Goal: Task Accomplishment & Management: Use online tool/utility

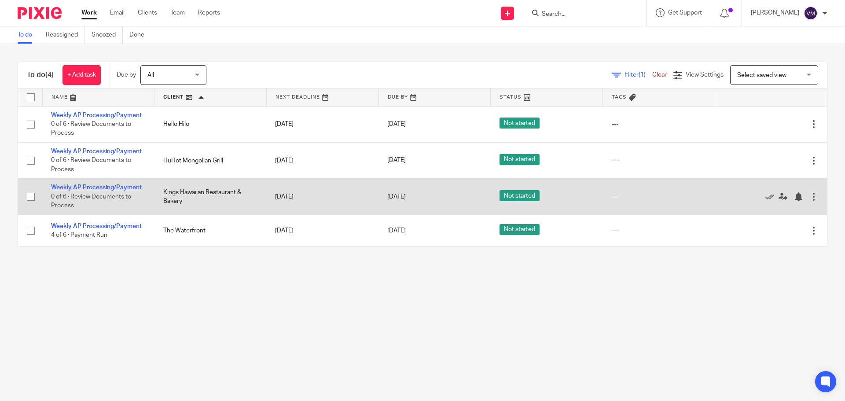
click at [112, 187] on link "Weekly AP Processing/Payment" at bounding box center [96, 187] width 91 height 6
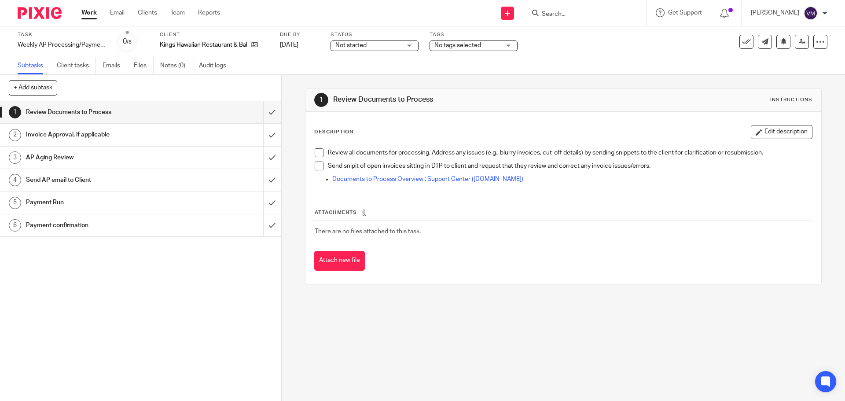
click at [125, 180] on h1 "Send AP email to Client" at bounding box center [102, 179] width 152 height 13
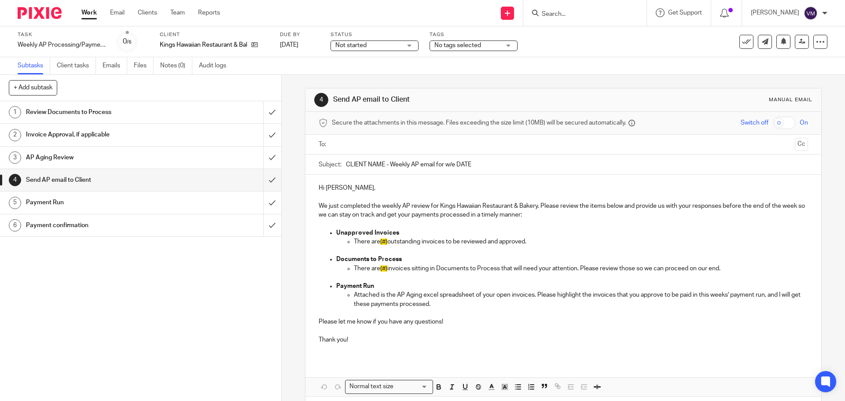
drag, startPoint x: 475, startPoint y: 167, endPoint x: 343, endPoint y: 162, distance: 131.3
click at [346, 161] on input "CLIENT NAME - Weekly AP email for w/e DATE" at bounding box center [577, 165] width 462 height 20
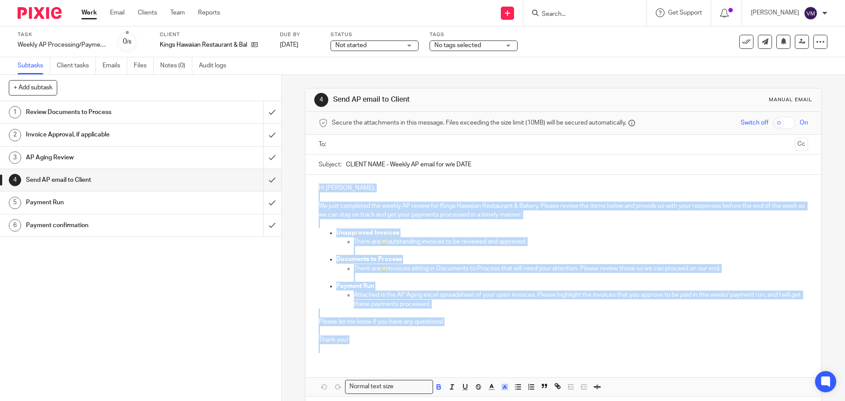
drag, startPoint x: 317, startPoint y: 187, endPoint x: 360, endPoint y: 353, distance: 171.4
click at [361, 353] on div "Hi Ian, We just completed the weekly AP review for Kings Hawaiian Restaurant & …" at bounding box center [563, 267] width 515 height 185
copy div "Hi Ian, We just completed the weekly AP review for Kings Hawaiian Restaurant & …"
click at [265, 112] on input "submit" at bounding box center [140, 112] width 281 height 22
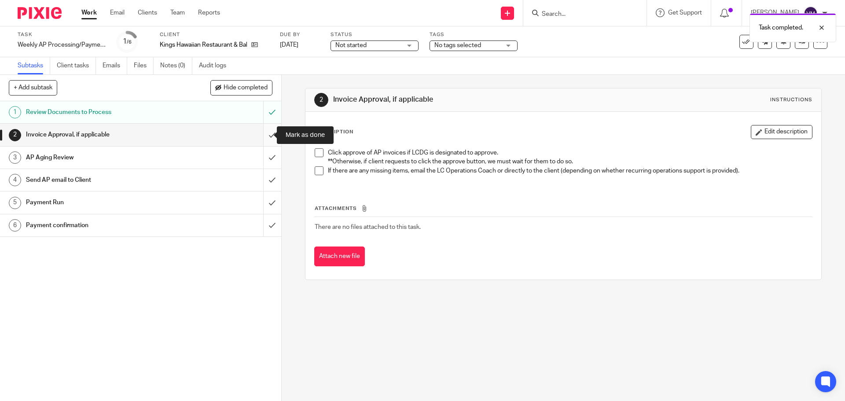
click at [260, 138] on input "submit" at bounding box center [140, 135] width 281 height 22
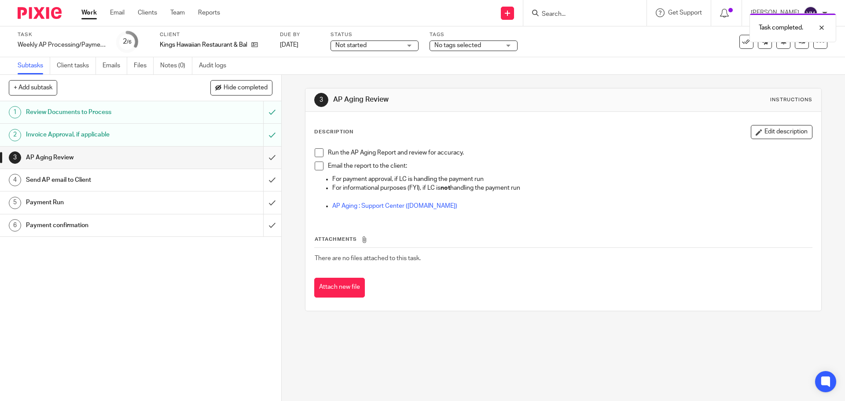
click at [265, 162] on input "submit" at bounding box center [140, 158] width 281 height 22
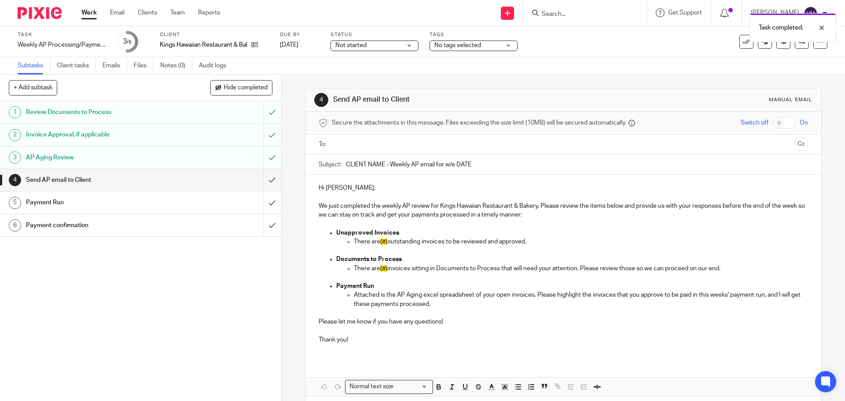
click at [265, 180] on input "submit" at bounding box center [140, 180] width 281 height 22
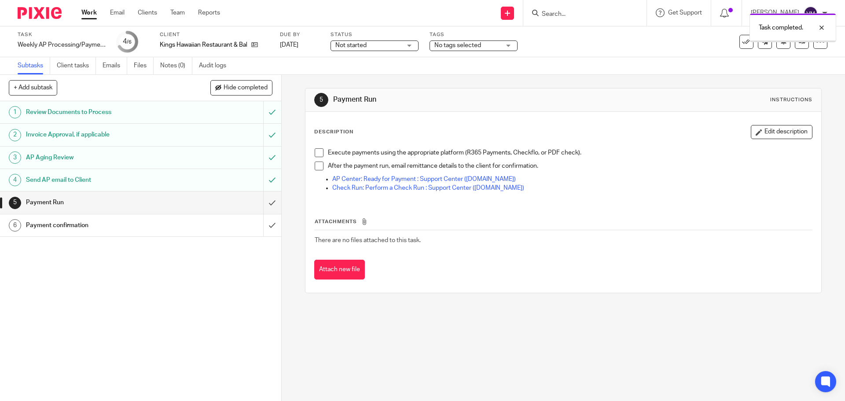
click at [90, 14] on link "Work" at bounding box center [88, 12] width 15 height 9
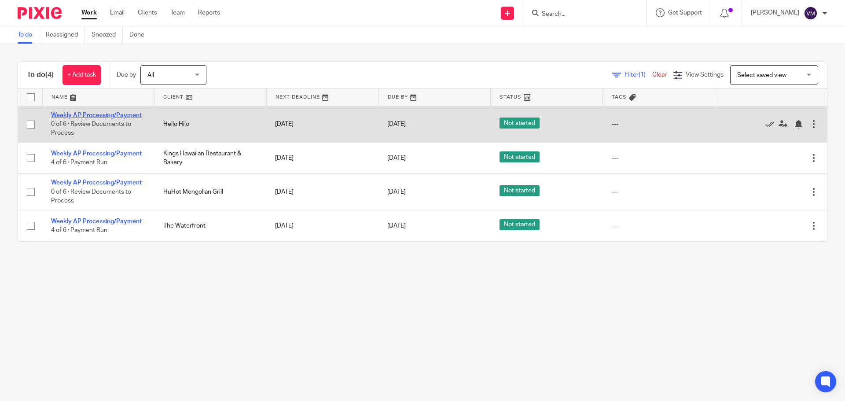
click at [113, 116] on link "Weekly AP Processing/Payment" at bounding box center [96, 115] width 91 height 6
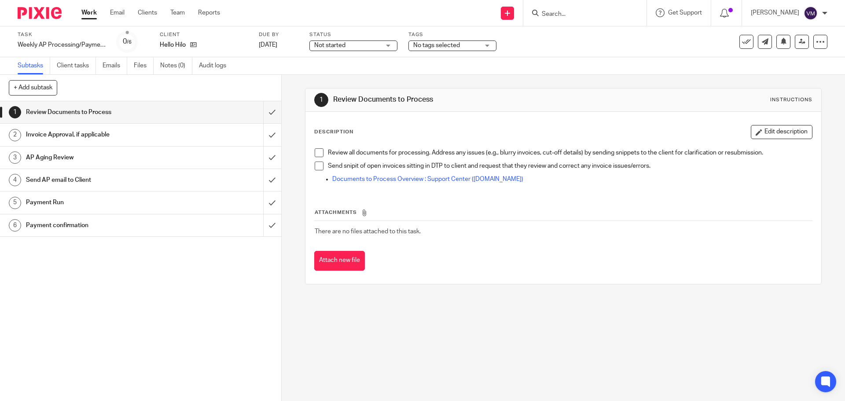
click at [165, 183] on h1 "Send AP email to Client" at bounding box center [102, 179] width 152 height 13
click at [155, 179] on h1 "Send AP email to Client" at bounding box center [102, 179] width 152 height 13
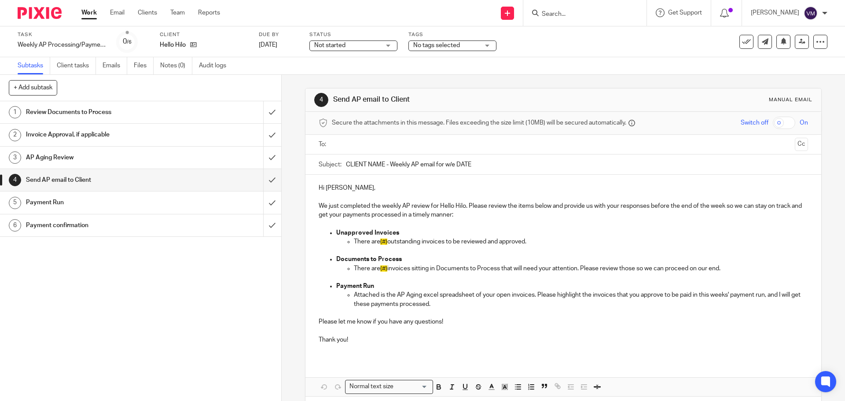
drag, startPoint x: 477, startPoint y: 167, endPoint x: 344, endPoint y: 157, distance: 133.7
click at [346, 157] on input "CLIENT NAME - Weekly AP email for w/e DATE" at bounding box center [577, 165] width 462 height 20
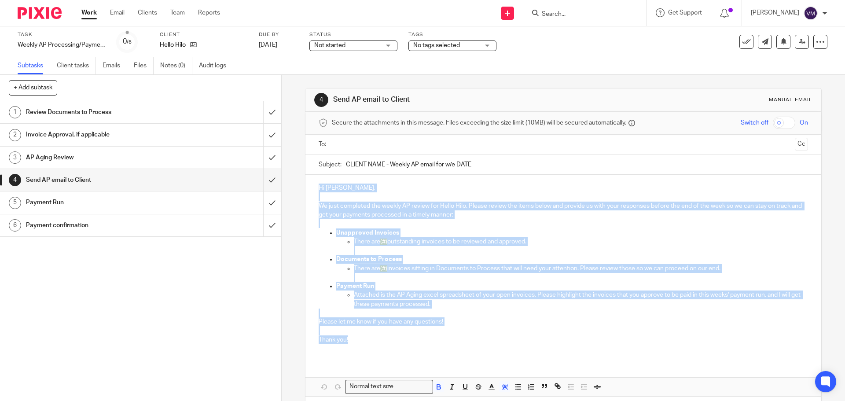
drag, startPoint x: 317, startPoint y: 187, endPoint x: 349, endPoint y: 341, distance: 157.8
click at [349, 341] on div "Hi [PERSON_NAME], We just completed the weekly AP review for Hello Hilo. Please…" at bounding box center [563, 267] width 515 height 185
copy div "Hi [PERSON_NAME], We just completed the weekly AP review for Hello Hilo. Please…"
click at [265, 111] on input "submit" at bounding box center [140, 112] width 281 height 22
click at [262, 136] on input "submit" at bounding box center [140, 135] width 281 height 22
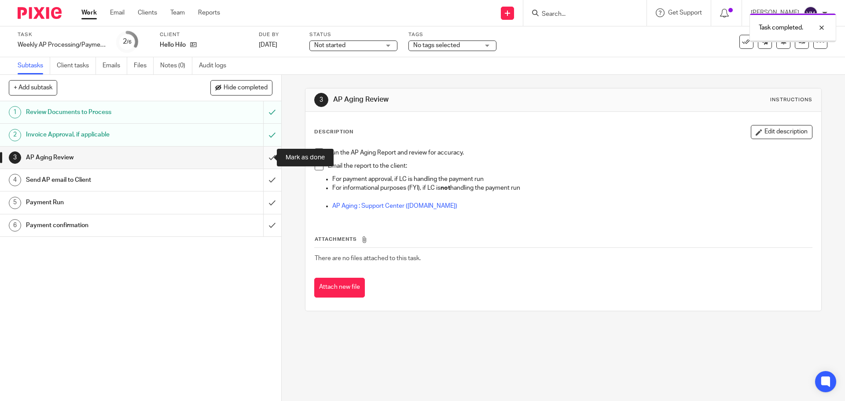
click at [265, 158] on input "submit" at bounding box center [140, 158] width 281 height 22
